Goal: Book appointment/travel/reservation

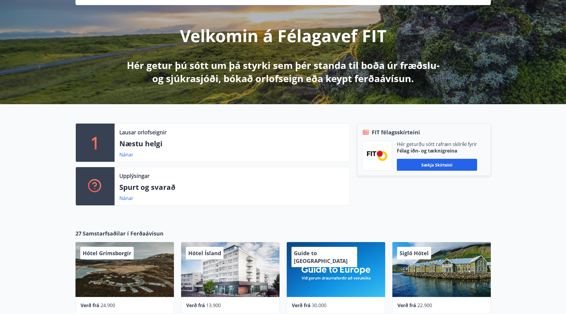
scroll to position [60, 0]
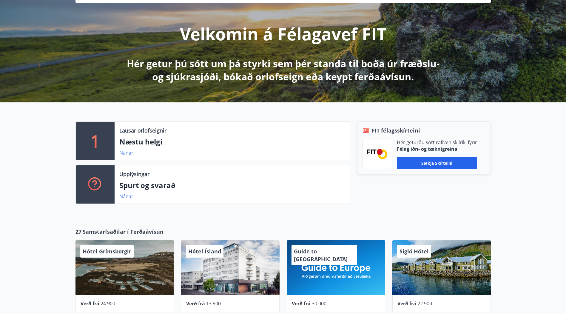
click at [127, 154] on link "Nánar" at bounding box center [126, 152] width 14 height 7
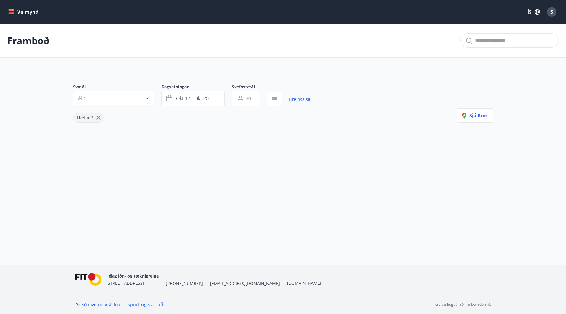
type input "*"
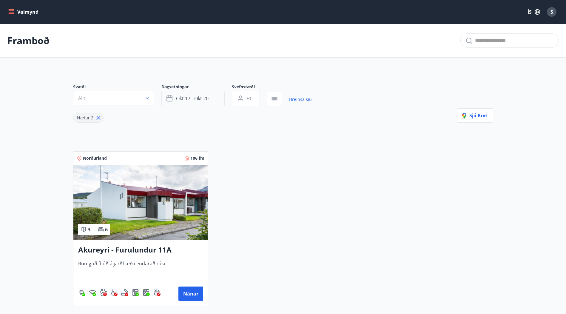
click at [208, 98] on span "okt 17 - okt 20" at bounding box center [192, 98] width 33 height 7
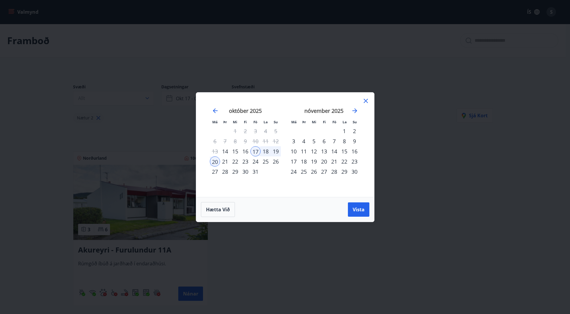
click at [255, 161] on div "24" at bounding box center [255, 161] width 10 height 10
click at [274, 162] on div "26" at bounding box center [276, 161] width 10 height 10
click at [353, 206] on span "Vista" at bounding box center [359, 209] width 12 height 7
